Goal: Task Accomplishment & Management: Manage account settings

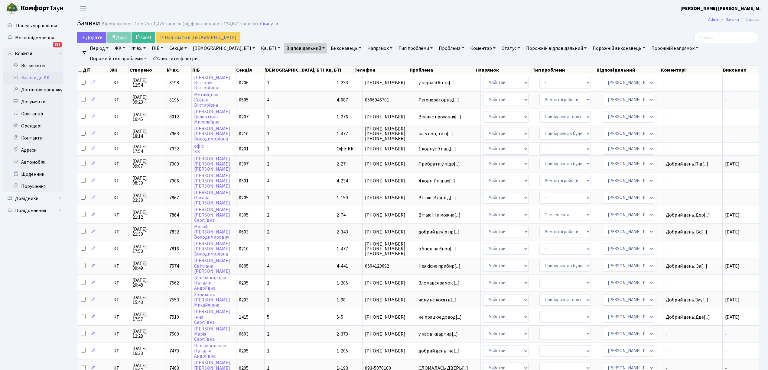
select select "25"
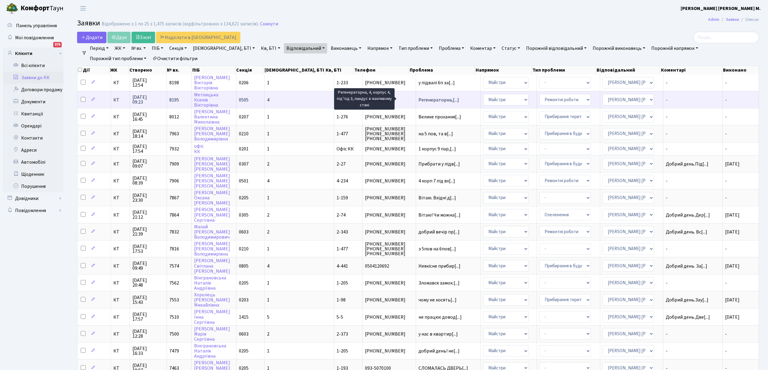
click at [419, 99] on span "Регенераторна,[...]" at bounding box center [439, 100] width 41 height 7
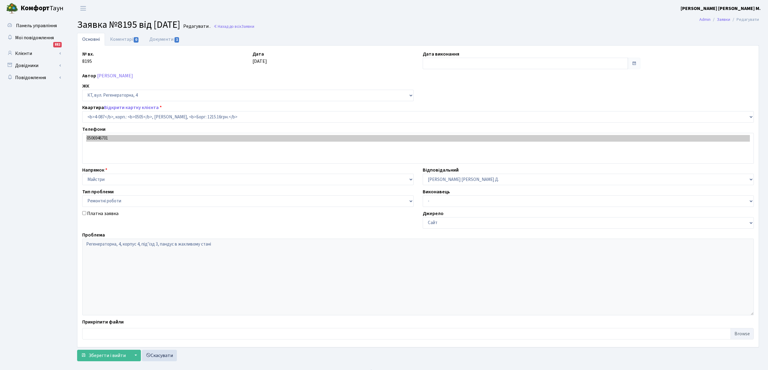
select select "1171"
select select "62"
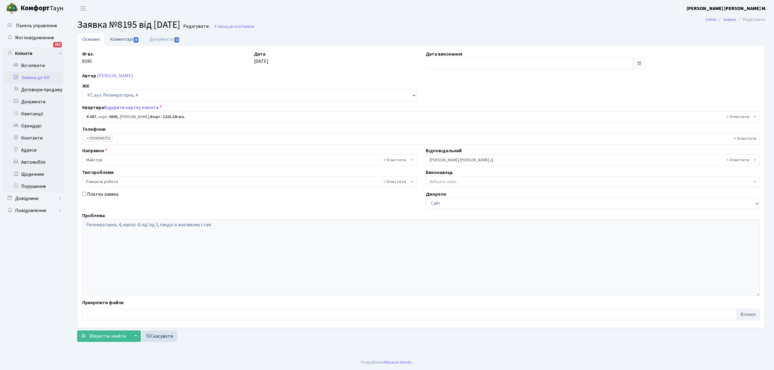
click at [115, 38] on link "Коментарі 0" at bounding box center [124, 39] width 39 height 12
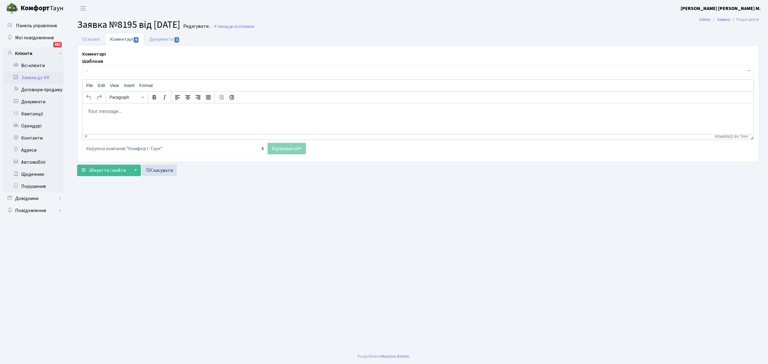
click at [107, 70] on span "-" at bounding box center [416, 71] width 660 height 6
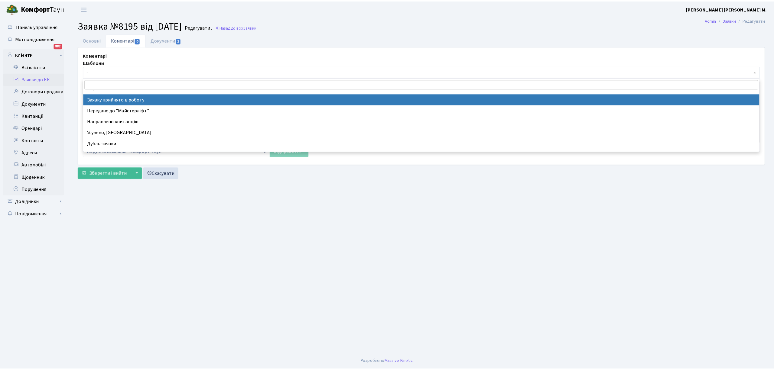
scroll to position [40, 0]
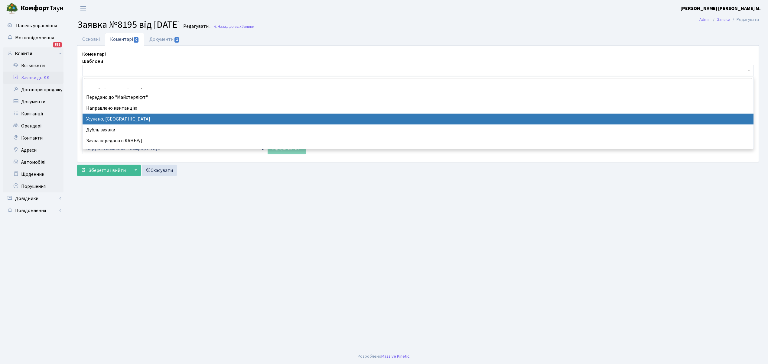
select select "15"
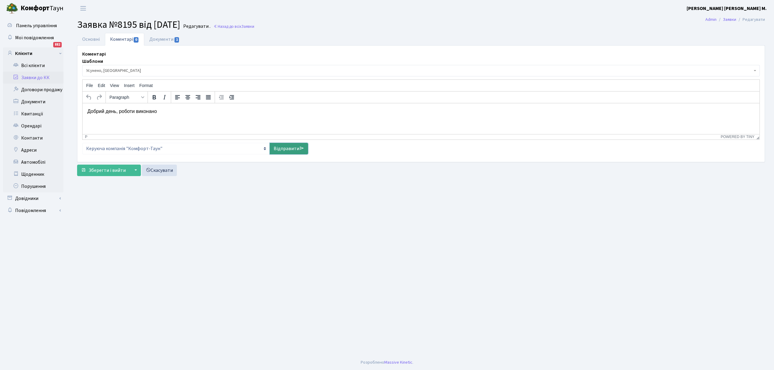
click at [282, 153] on link "Відправити" at bounding box center [289, 148] width 38 height 11
select select
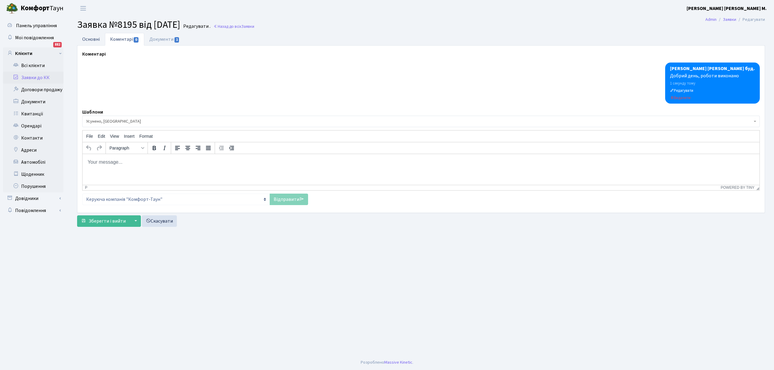
click at [88, 37] on link "Основні" at bounding box center [91, 39] width 28 height 12
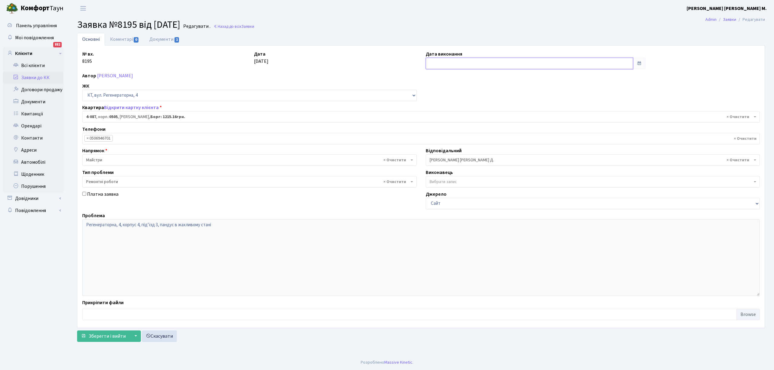
click at [432, 62] on input "text" at bounding box center [529, 63] width 207 height 11
click at [441, 128] on td "23" at bounding box center [440, 130] width 9 height 9
type input "[DATE]"
click at [94, 340] on span "Зберегти і вийти" at bounding box center [107, 336] width 37 height 7
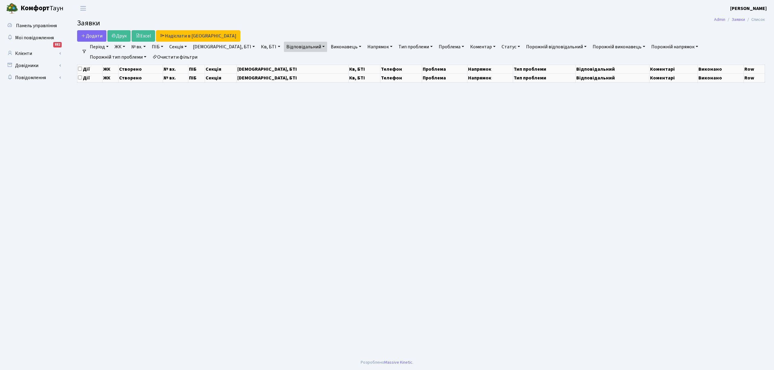
select select "25"
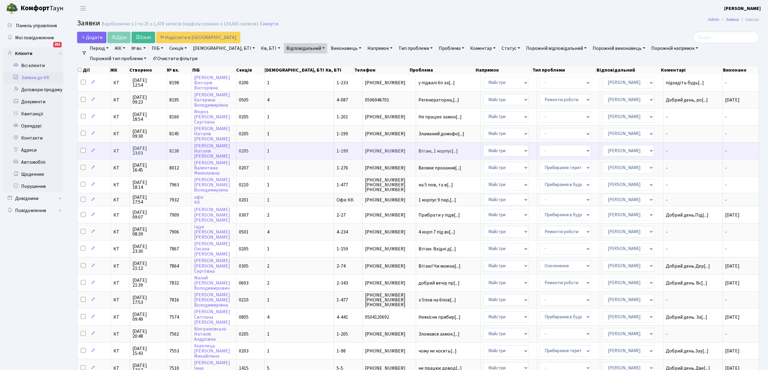
click at [294, 148] on td "1" at bounding box center [300, 150] width 70 height 17
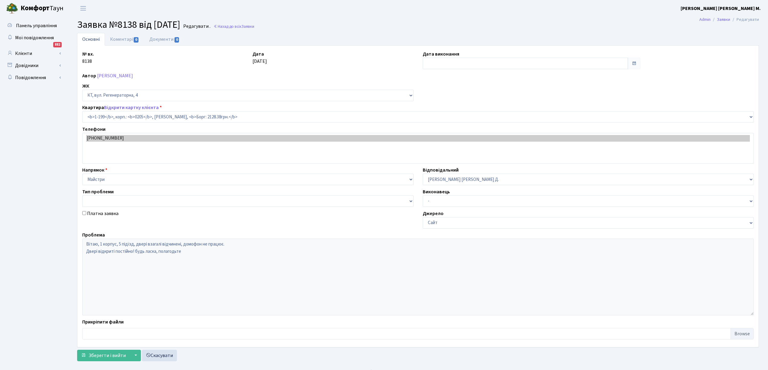
select select "199"
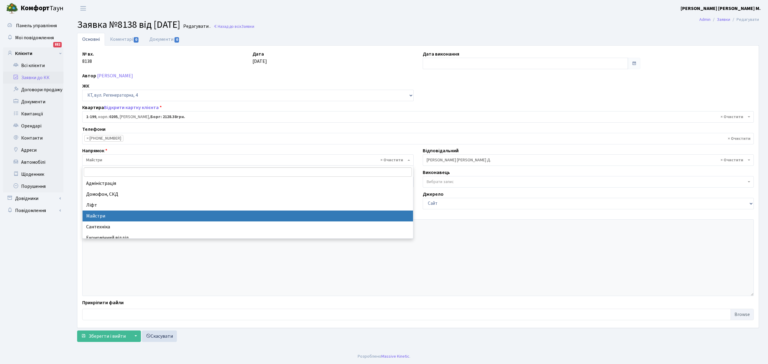
click at [110, 158] on span "× Майстри" at bounding box center [246, 160] width 320 height 6
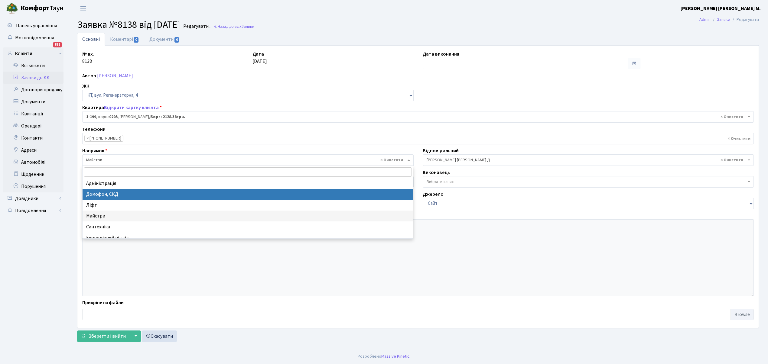
drag, startPoint x: 114, startPoint y: 195, endPoint x: 123, endPoint y: 195, distance: 9.1
select select "4"
select select
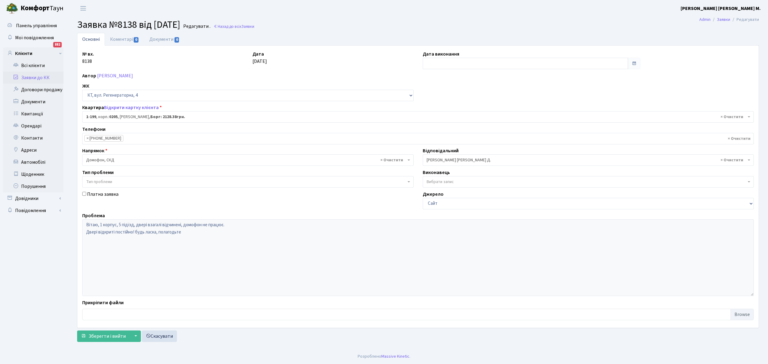
click at [435, 162] on span "× Огеренко В. Д." at bounding box center [587, 160] width 320 height 6
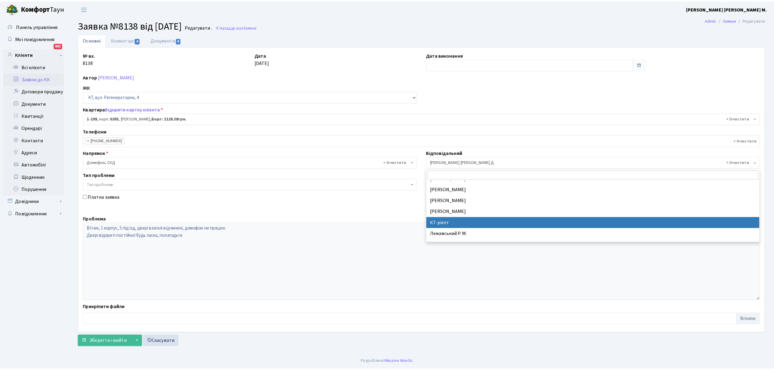
scroll to position [115, 0]
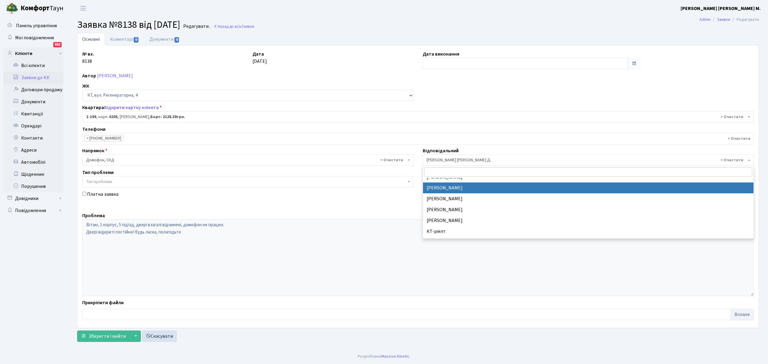
select select "22"
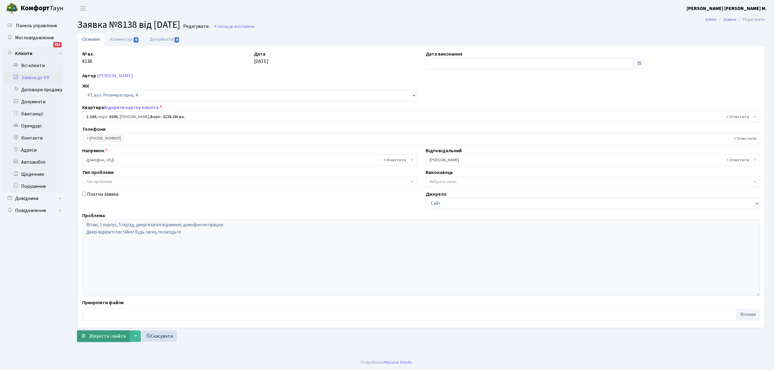
click at [98, 333] on button "Зберегти і вийти" at bounding box center [103, 336] width 53 height 11
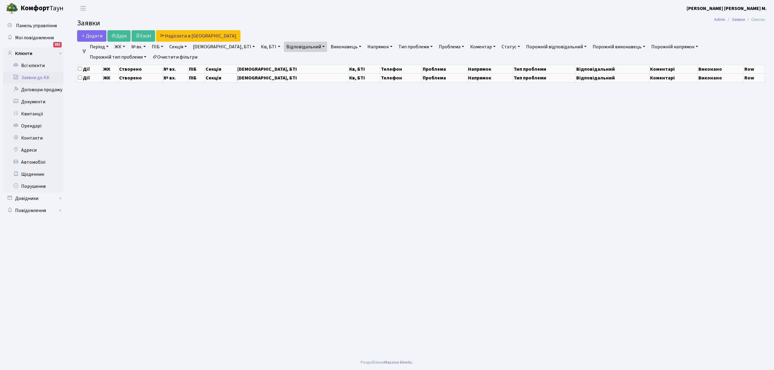
select select "25"
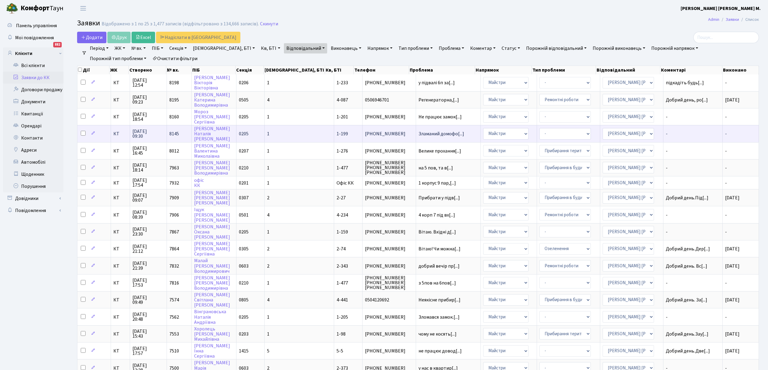
click at [290, 130] on td "1" at bounding box center [300, 133] width 70 height 17
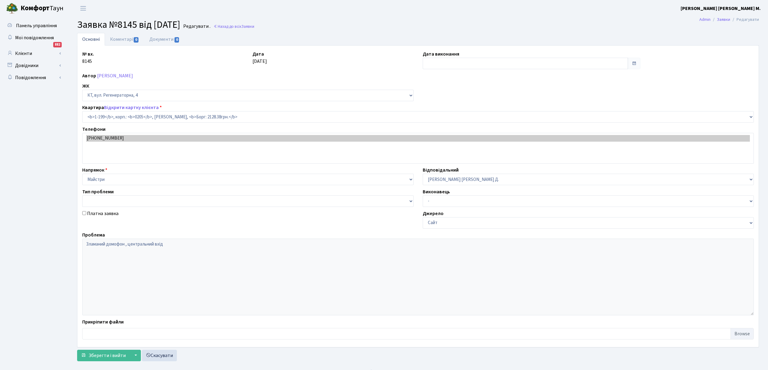
select select "199"
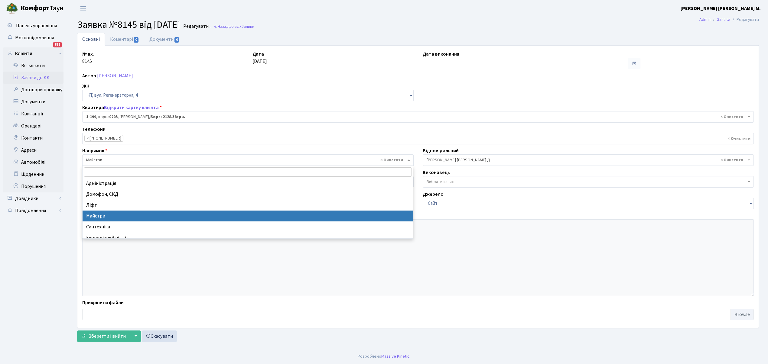
click at [103, 162] on span "× Майстри" at bounding box center [246, 160] width 320 height 6
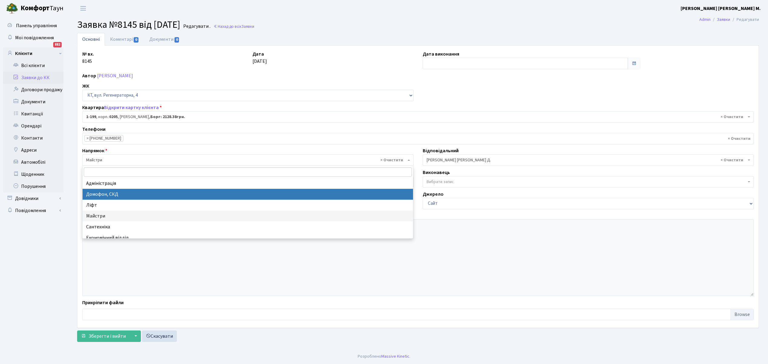
select select "4"
select select
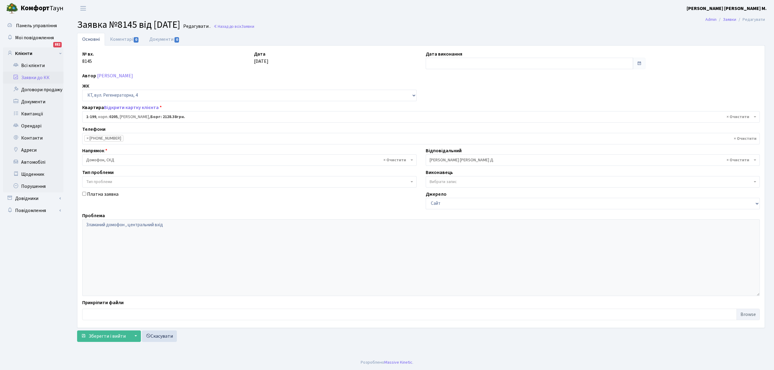
click at [442, 160] on span "× Огеренко В. Д." at bounding box center [591, 160] width 323 height 6
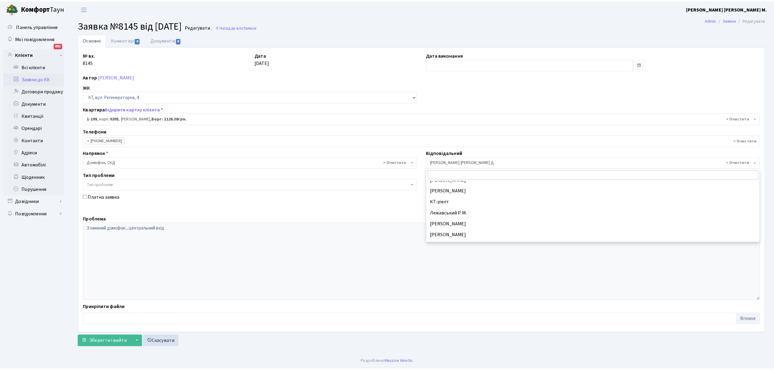
scroll to position [75, 0]
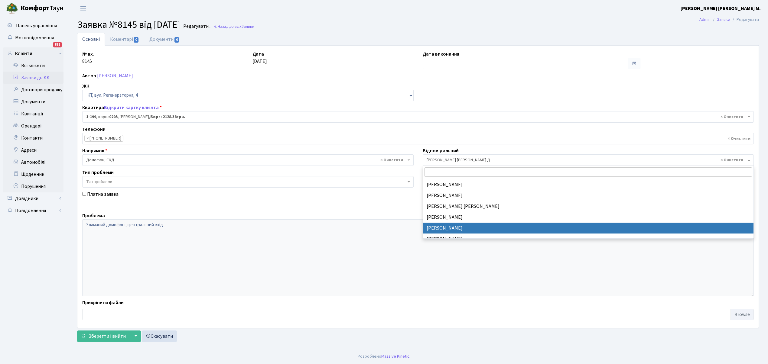
select select "22"
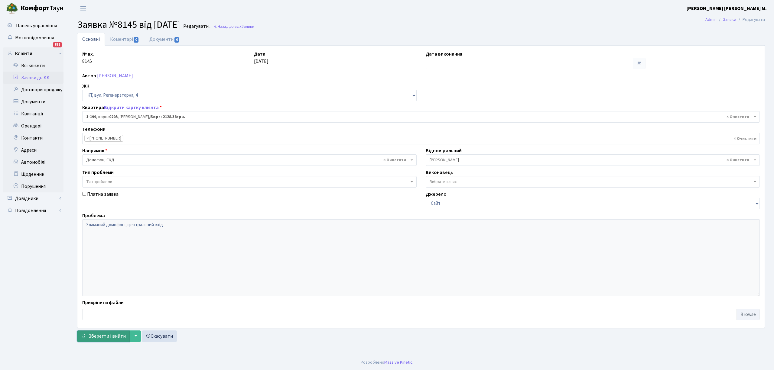
click at [99, 339] on span "Зберегти і вийти" at bounding box center [107, 336] width 37 height 7
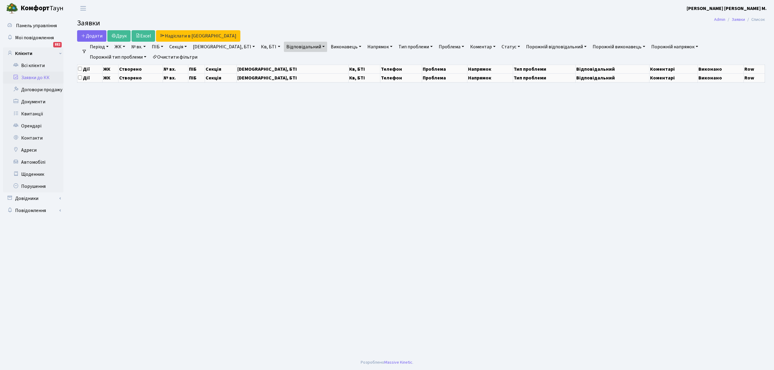
select select "25"
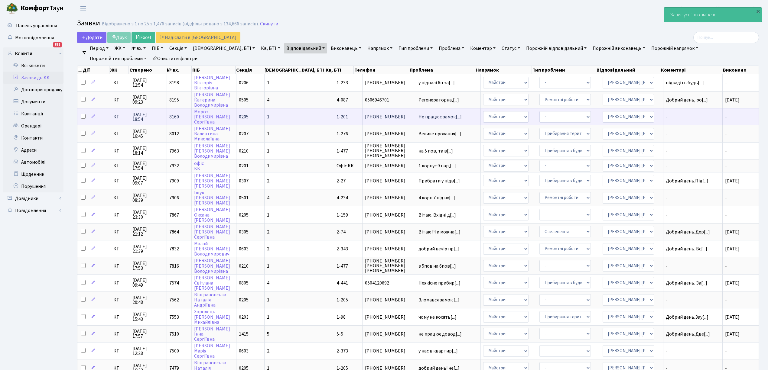
click at [265, 119] on td "0205" at bounding box center [250, 116] width 28 height 17
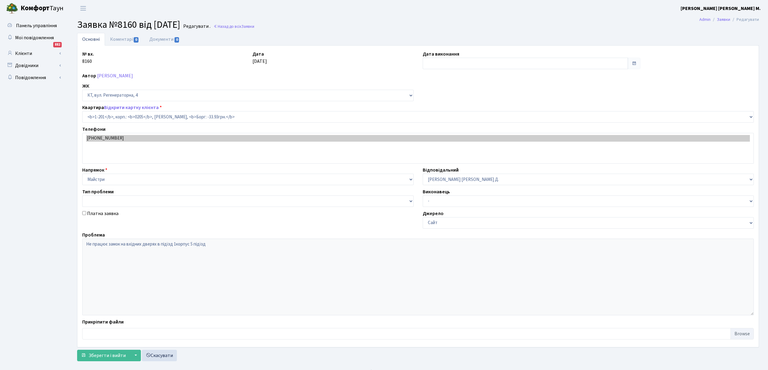
select select "201"
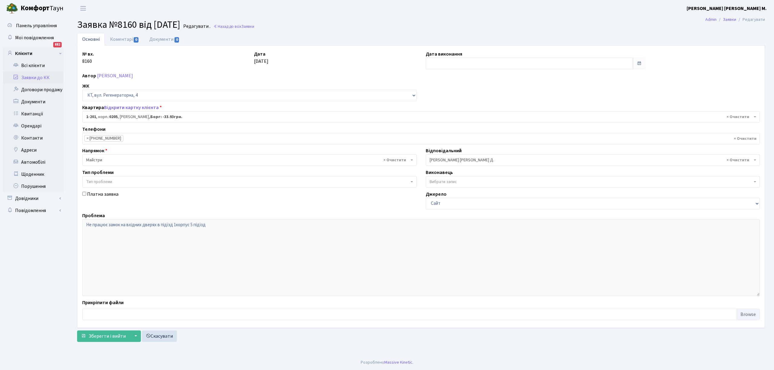
click at [97, 161] on span "× Майстри" at bounding box center [247, 160] width 323 height 6
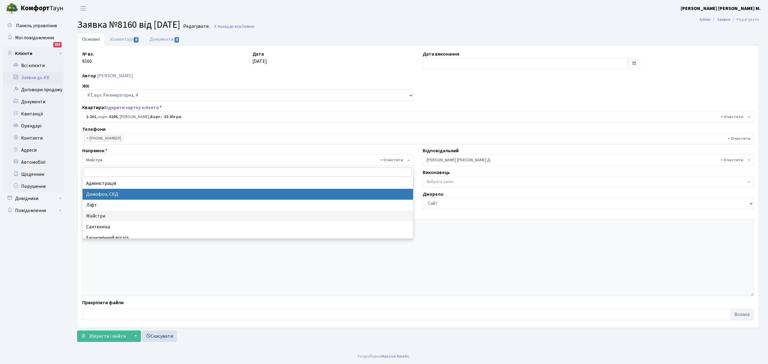
select select "4"
select select
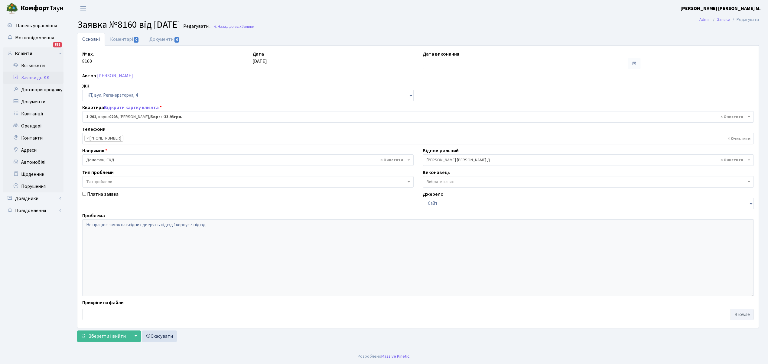
click at [476, 157] on span "× Огеренко В. Д." at bounding box center [588, 160] width 331 height 11
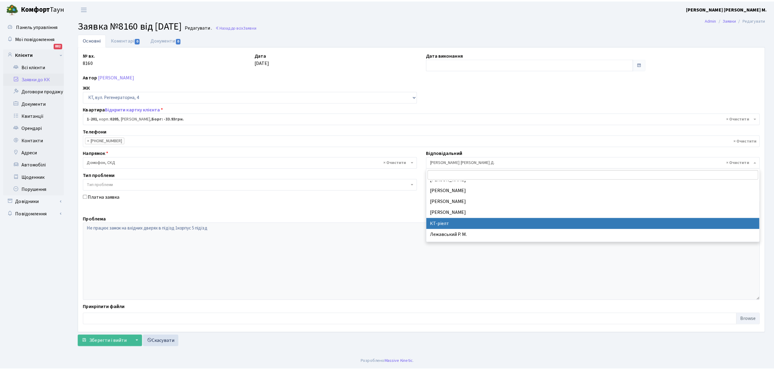
scroll to position [115, 0]
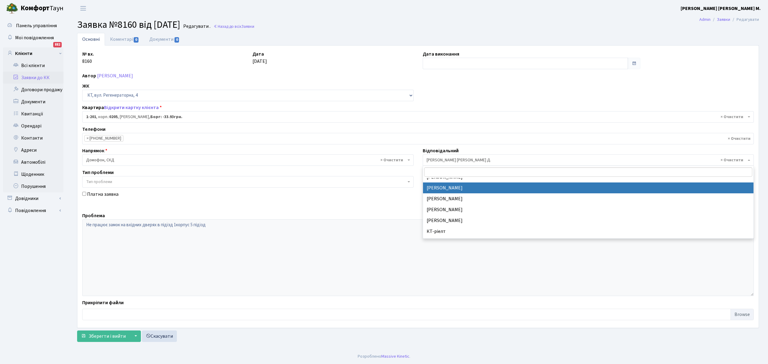
select select "22"
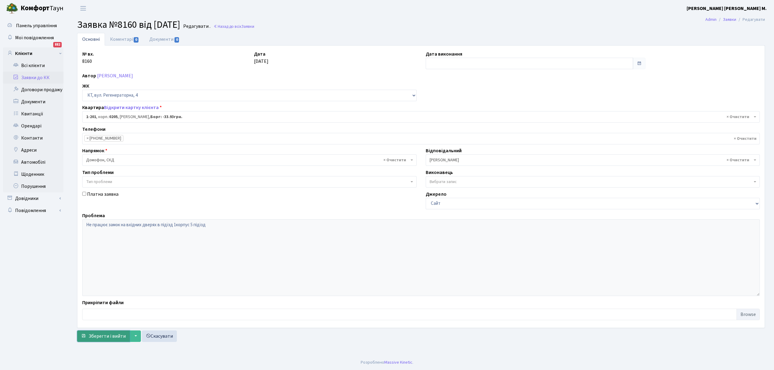
click at [95, 340] on span "Зберегти і вийти" at bounding box center [107, 336] width 37 height 7
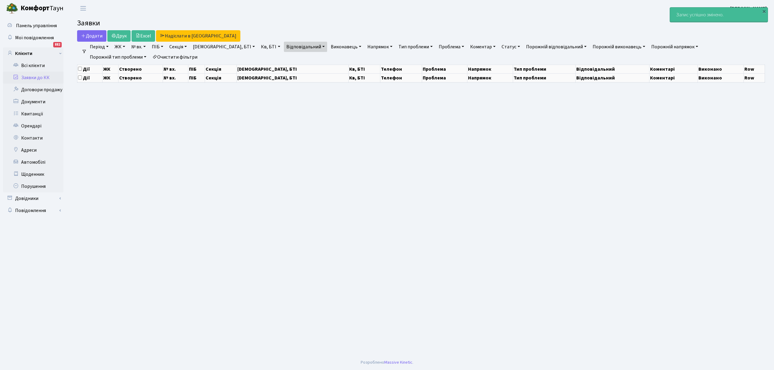
select select "25"
